Goal: Information Seeking & Learning: Check status

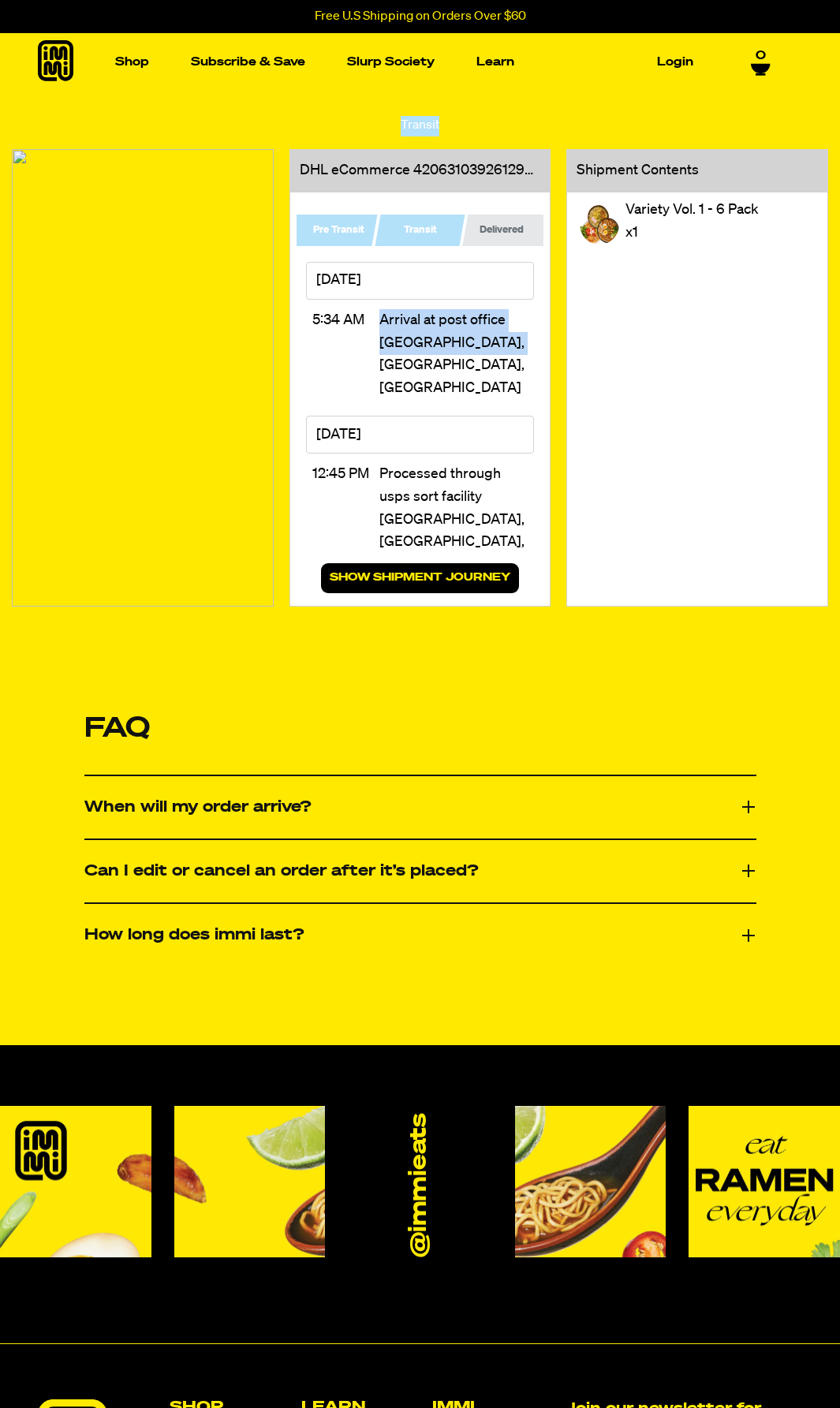
drag, startPoint x: 378, startPoint y: 325, endPoint x: 510, endPoint y: 352, distance: 134.7
click at [510, 352] on div "5:34 AM Arrival at post office [GEOGRAPHIC_DATA], [GEOGRAPHIC_DATA], [GEOGRAPHI…" at bounding box center [420, 352] width 227 height 107
drag, startPoint x: 394, startPoint y: 283, endPoint x: 330, endPoint y: 311, distance: 69.9
click at [331, 311] on div "Mon, Sep 1, 2025 5:34 AM Arrival at post office Saint Louis, MO, US" at bounding box center [420, 333] width 227 height 145
